Goal: Transaction & Acquisition: Download file/media

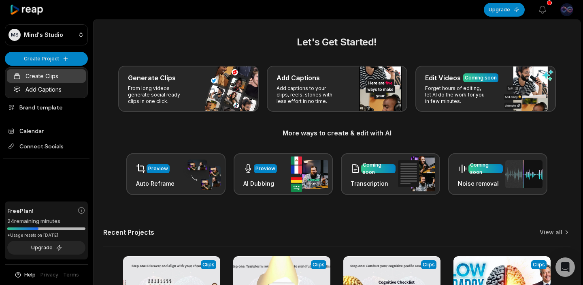
click at [51, 74] on link "Create Clips" at bounding box center [46, 75] width 79 height 13
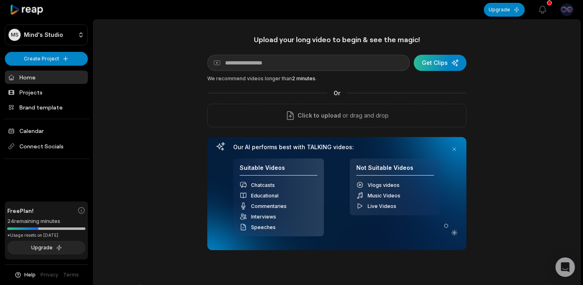
click at [446, 64] on div "submit" at bounding box center [440, 63] width 53 height 16
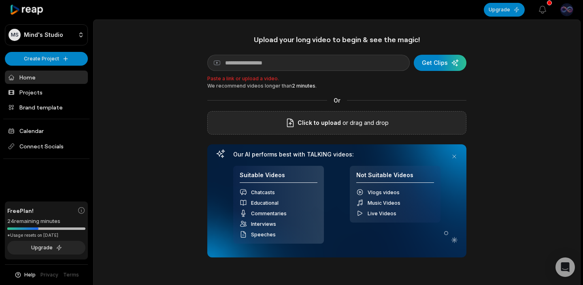
click at [343, 122] on p "or drag and drop" at bounding box center [365, 123] width 48 height 10
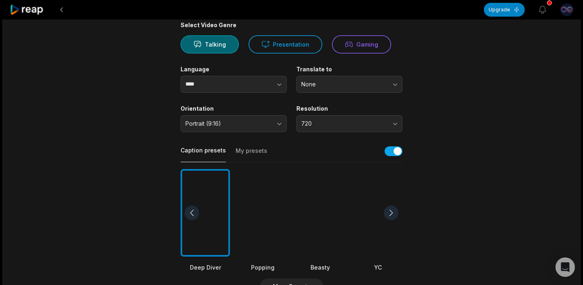
scroll to position [70, 0]
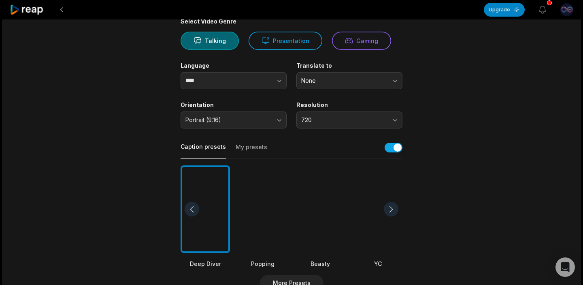
click at [391, 208] on div at bounding box center [391, 209] width 15 height 15
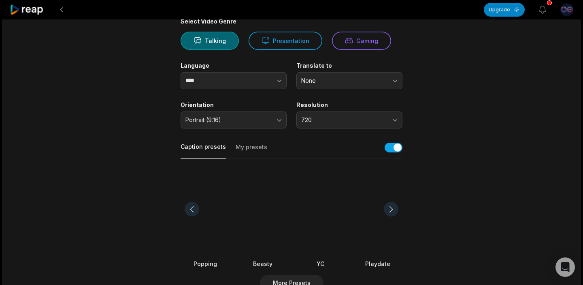
click at [391, 208] on div at bounding box center [391, 209] width 15 height 15
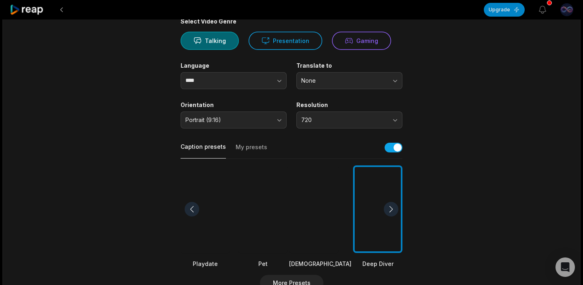
click at [391, 208] on div at bounding box center [391, 209] width 15 height 15
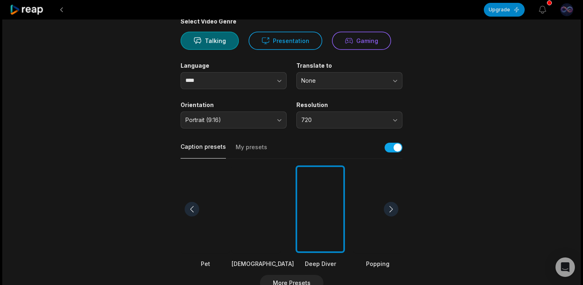
click at [391, 208] on div at bounding box center [391, 209] width 15 height 15
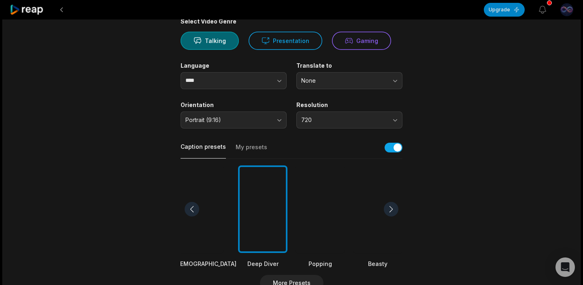
click at [391, 208] on div at bounding box center [391, 209] width 15 height 15
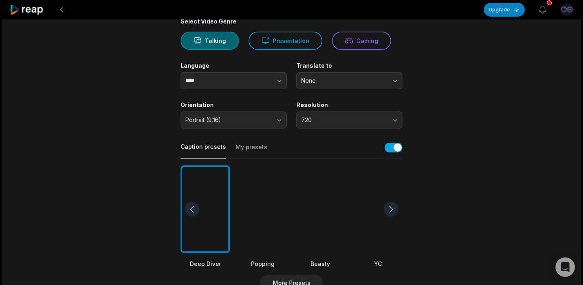
click at [324, 209] on div at bounding box center [320, 209] width 49 height 88
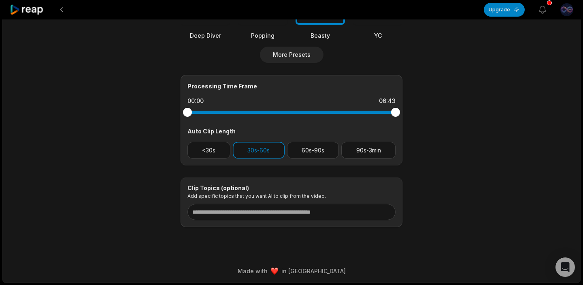
scroll to position [298, 0]
click at [211, 152] on button "<30s" at bounding box center [208, 150] width 43 height 17
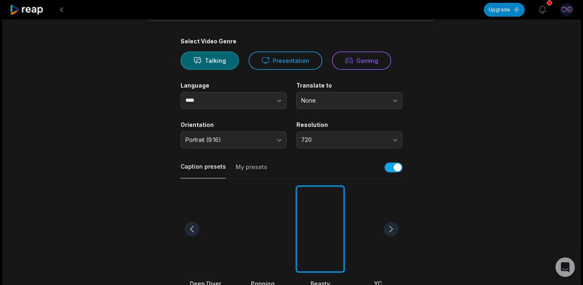
scroll to position [240, 0]
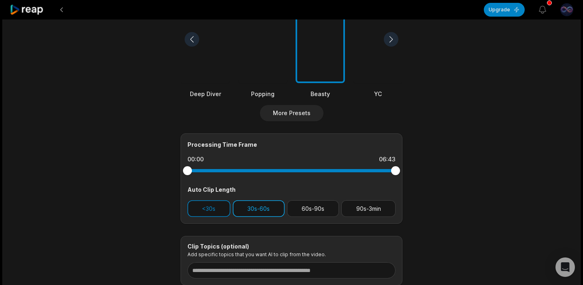
click at [256, 210] on button "30s-60s" at bounding box center [259, 208] width 52 height 17
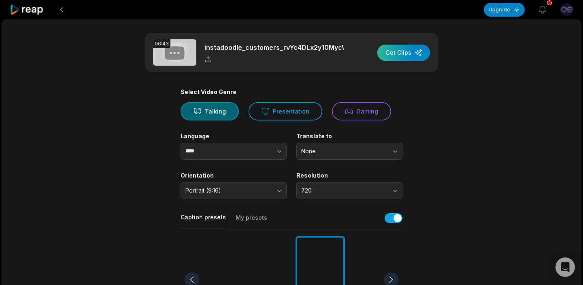
scroll to position [0, 0]
click at [404, 50] on div "button" at bounding box center [403, 53] width 53 height 16
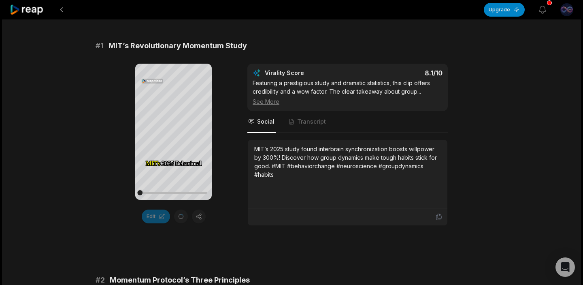
scroll to position [120, 0]
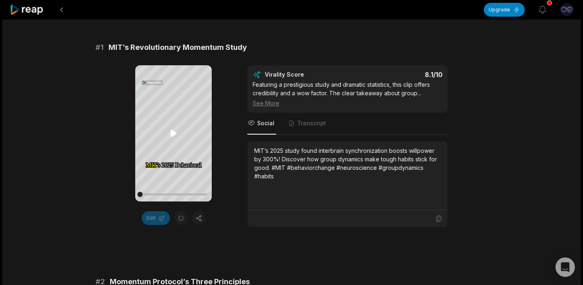
click at [174, 133] on icon at bounding box center [173, 133] width 6 height 7
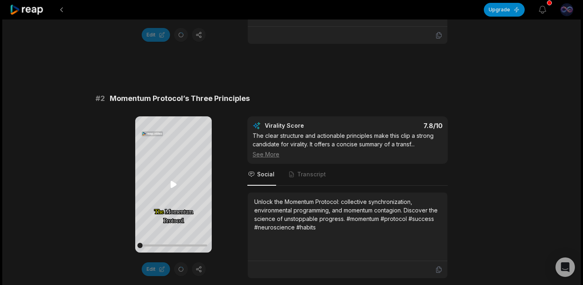
scroll to position [334, 0]
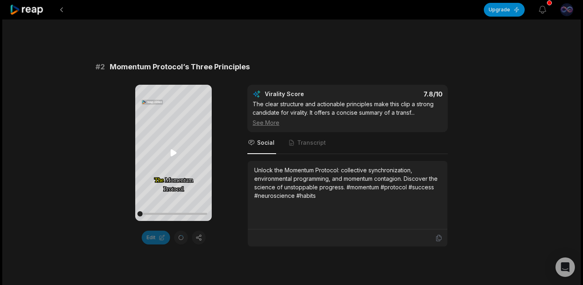
click at [174, 149] on icon at bounding box center [174, 153] width 10 height 10
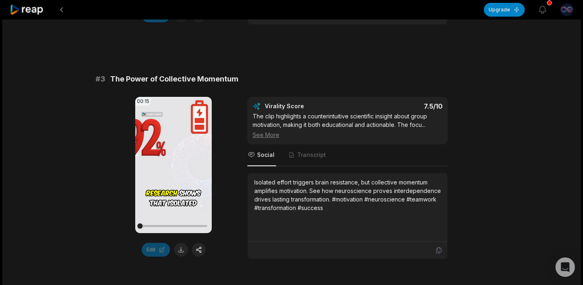
scroll to position [596, 0]
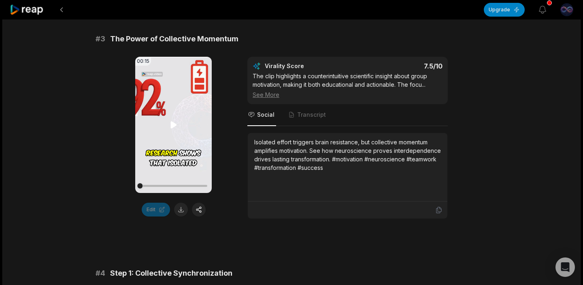
click at [173, 126] on icon at bounding box center [173, 124] width 6 height 7
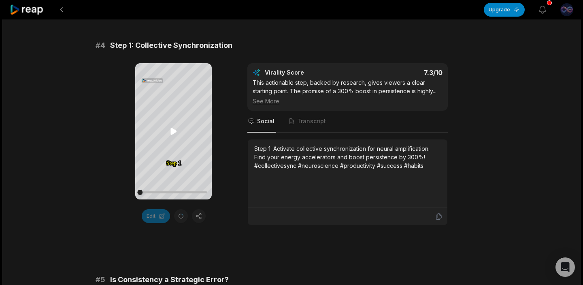
scroll to position [824, 0]
click at [175, 132] on icon at bounding box center [173, 131] width 6 height 7
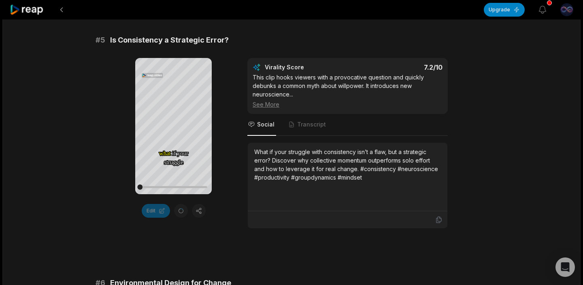
scroll to position [1059, 0]
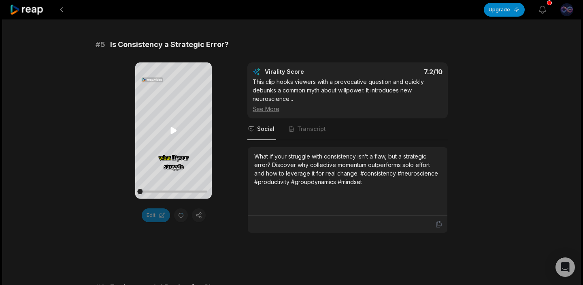
click at [175, 131] on icon at bounding box center [173, 130] width 6 height 7
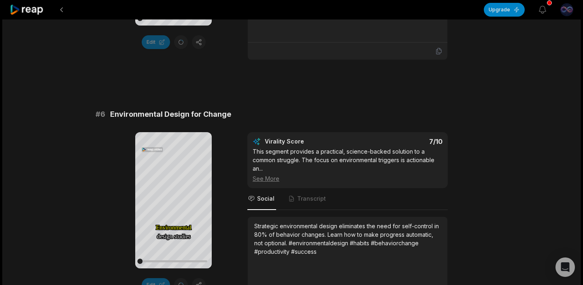
scroll to position [1267, 0]
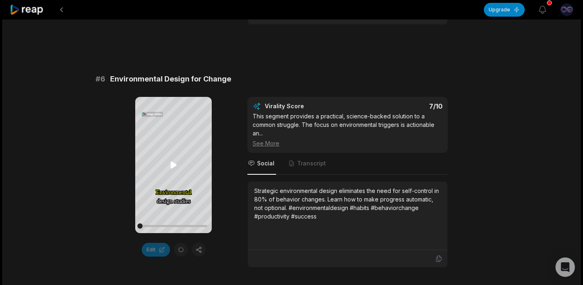
click at [174, 166] on icon at bounding box center [173, 164] width 6 height 7
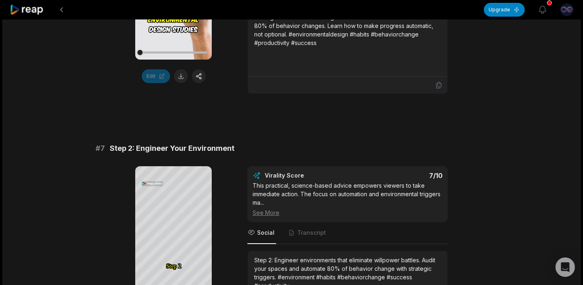
scroll to position [1548, 0]
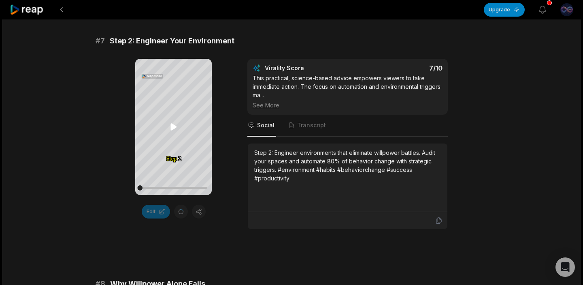
click at [175, 128] on icon at bounding box center [174, 127] width 10 height 10
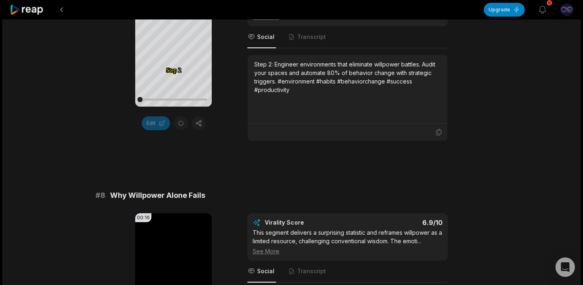
scroll to position [1766, 0]
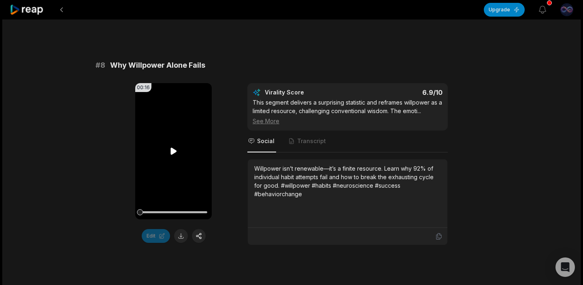
click at [175, 150] on icon at bounding box center [174, 151] width 10 height 10
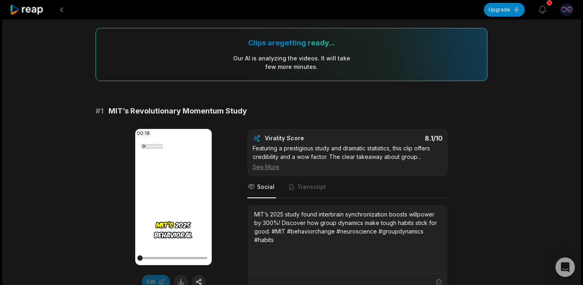
scroll to position [108, 0]
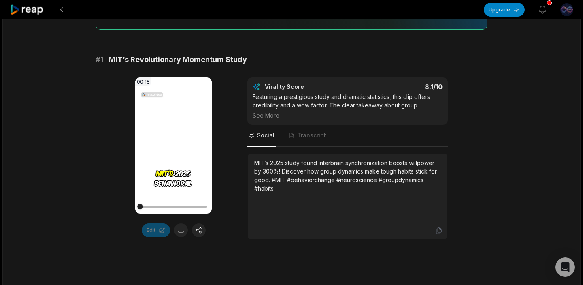
click at [176, 142] on icon at bounding box center [174, 145] width 10 height 10
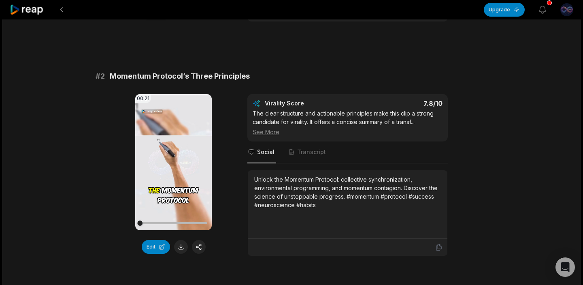
scroll to position [258, 0]
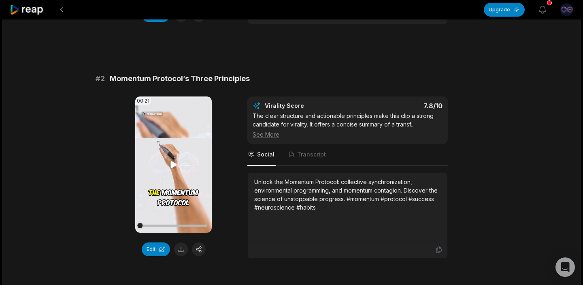
click at [173, 164] on icon at bounding box center [173, 164] width 6 height 7
click at [199, 226] on div at bounding box center [173, 225] width 67 height 2
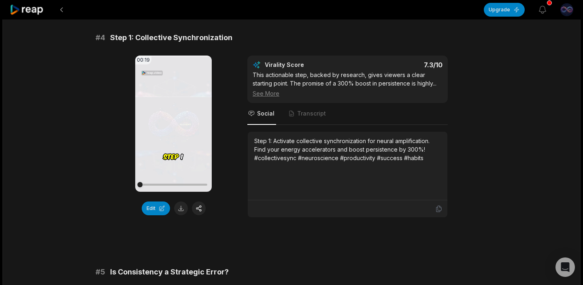
scroll to position [730, 0]
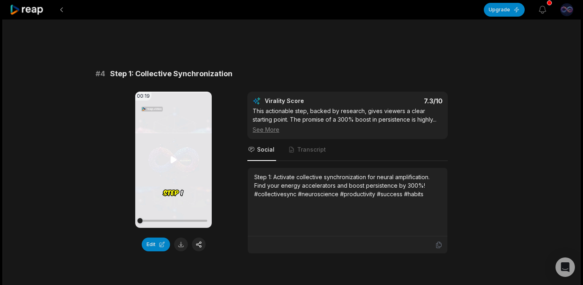
click at [173, 162] on icon at bounding box center [173, 159] width 6 height 7
click at [202, 221] on div at bounding box center [173, 220] width 67 height 2
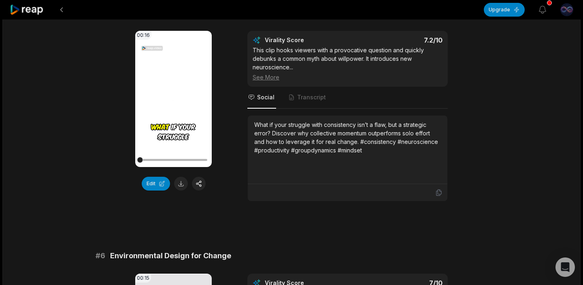
scroll to position [1008, 0]
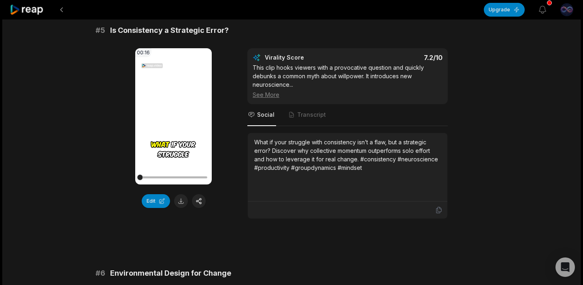
click at [172, 114] on icon at bounding box center [173, 116] width 6 height 7
click at [203, 177] on div at bounding box center [173, 177] width 67 height 2
click at [66, 191] on div "06:43 instadoodle_customers_rvYc4DLx2y10MycWk6jTJKuln_projects_2316769_VID007_t…" at bounding box center [291, 4] width 578 height 1985
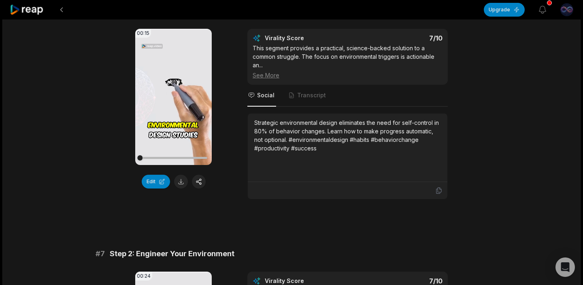
scroll to position [1273, 0]
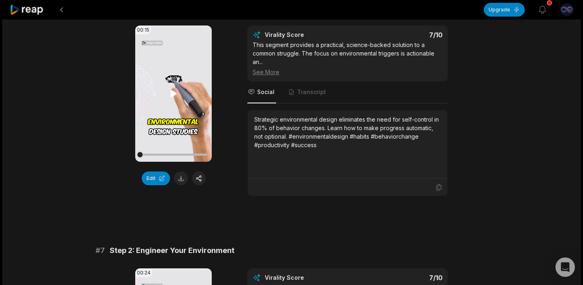
click at [172, 93] on icon at bounding box center [173, 93] width 6 height 7
click at [172, 93] on icon at bounding box center [174, 94] width 10 height 10
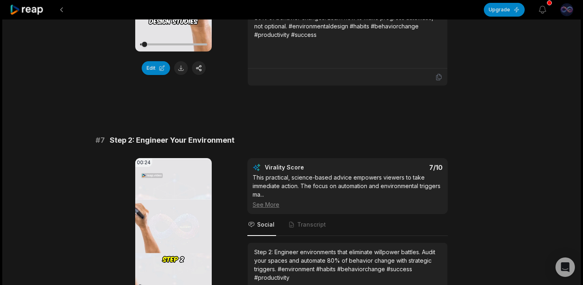
scroll to position [1429, 0]
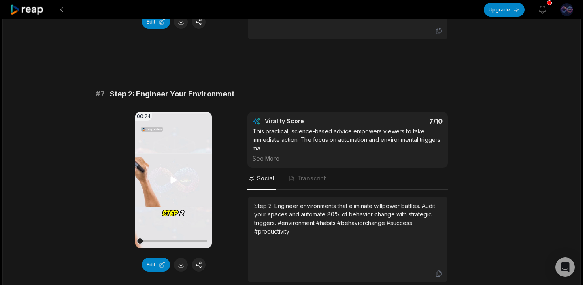
click at [175, 179] on icon at bounding box center [174, 180] width 10 height 10
click at [202, 239] on div at bounding box center [173, 241] width 67 height 14
click at [179, 264] on button at bounding box center [181, 265] width 14 height 14
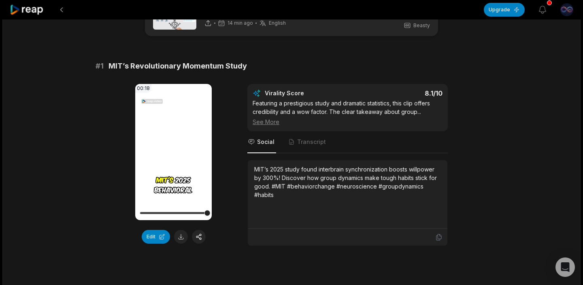
scroll to position [38, 0]
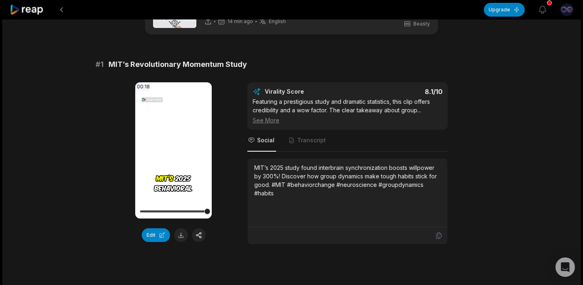
click at [172, 151] on icon at bounding box center [173, 150] width 6 height 7
click at [199, 211] on div at bounding box center [173, 211] width 67 height 2
click at [183, 236] on button at bounding box center [181, 235] width 14 height 14
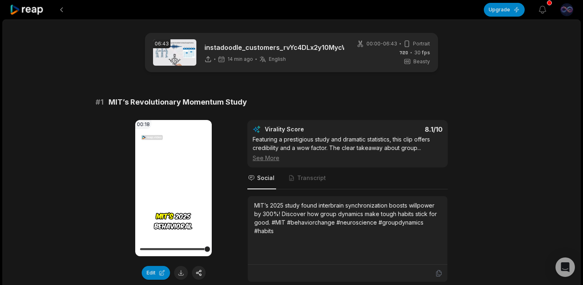
scroll to position [0, 0]
